Goal: Information Seeking & Learning: Learn about a topic

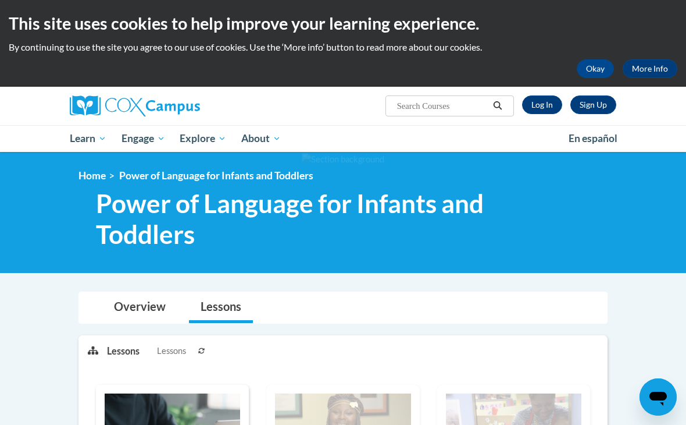
click at [544, 106] on link "Log In" at bounding box center [542, 104] width 40 height 19
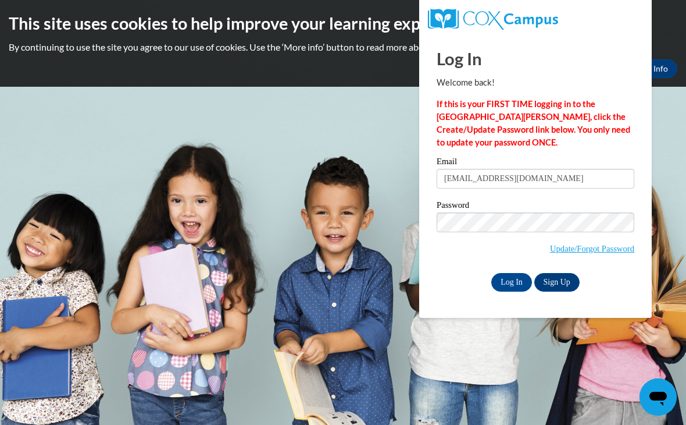
type input "mahoganys001@gmail.com"
click at [512, 281] on input "Log In" at bounding box center [512, 282] width 41 height 19
click at [521, 281] on input "Log In" at bounding box center [512, 282] width 41 height 19
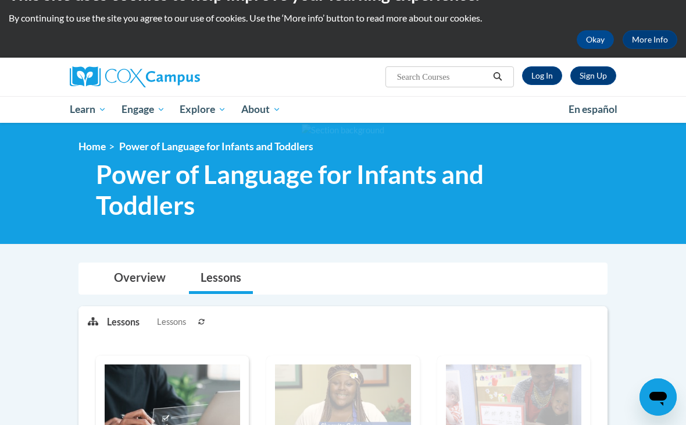
scroll to position [29, 0]
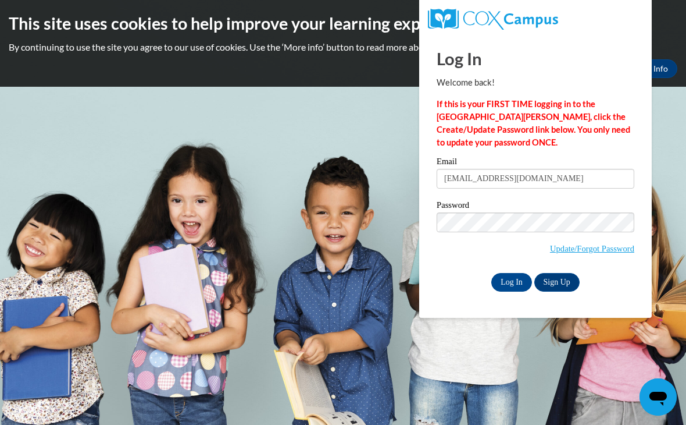
type input "mahoganys001@gmail.com"
click at [512, 281] on input "Log In" at bounding box center [512, 282] width 41 height 19
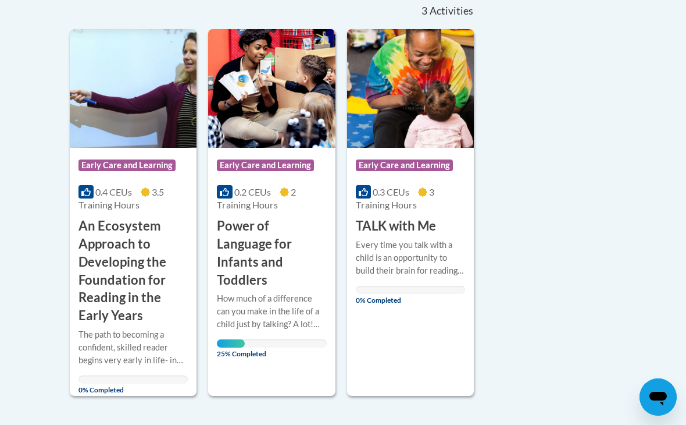
scroll to position [271, 0]
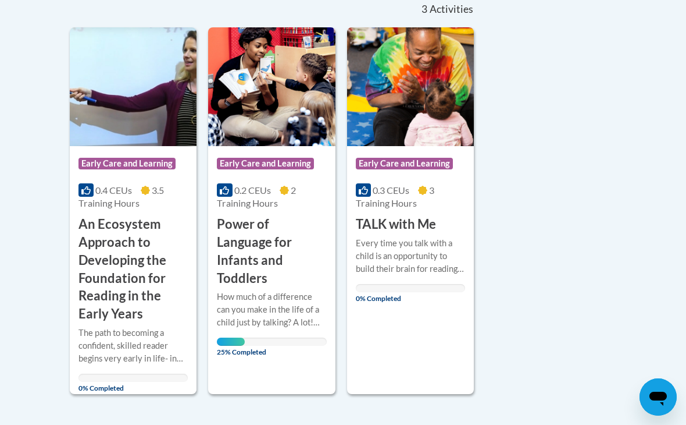
click at [563, 130] on div "Sort Date Enrolled Title (A-Z) «« « 1-3 » »» 3 Activities CEUs Course Category:…" at bounding box center [343, 193] width 564 height 404
click at [301, 249] on h3 "Power of Language for Infants and Toddlers" at bounding box center [271, 251] width 109 height 72
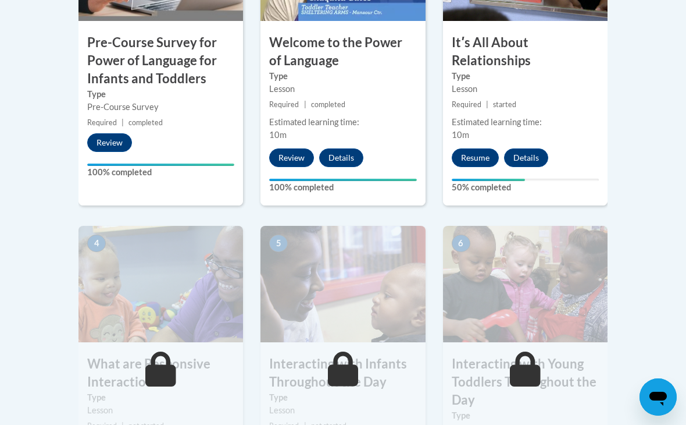
scroll to position [522, 0]
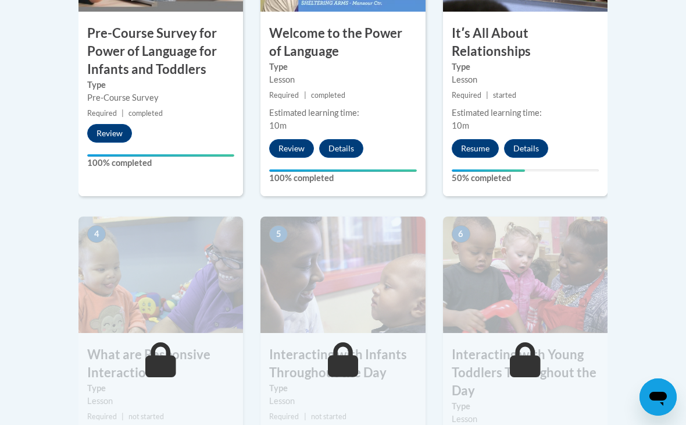
click at [478, 141] on button "Resume" at bounding box center [475, 148] width 47 height 19
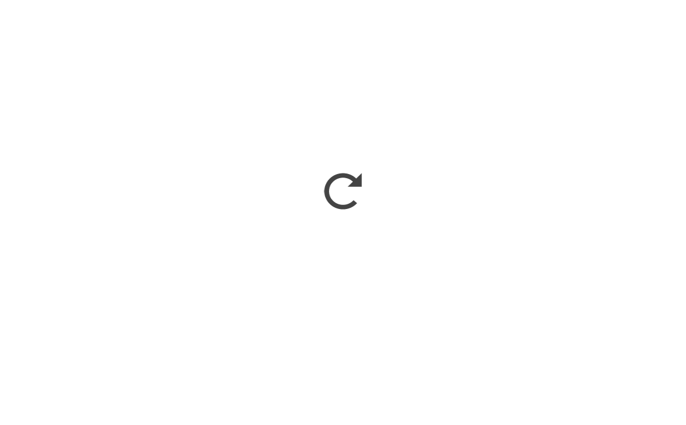
scroll to position [592, 0]
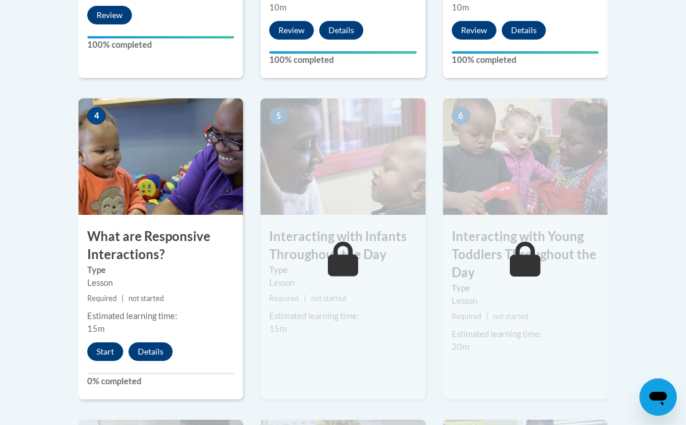
scroll to position [646, 0]
